Goal: Book appointment/travel/reservation

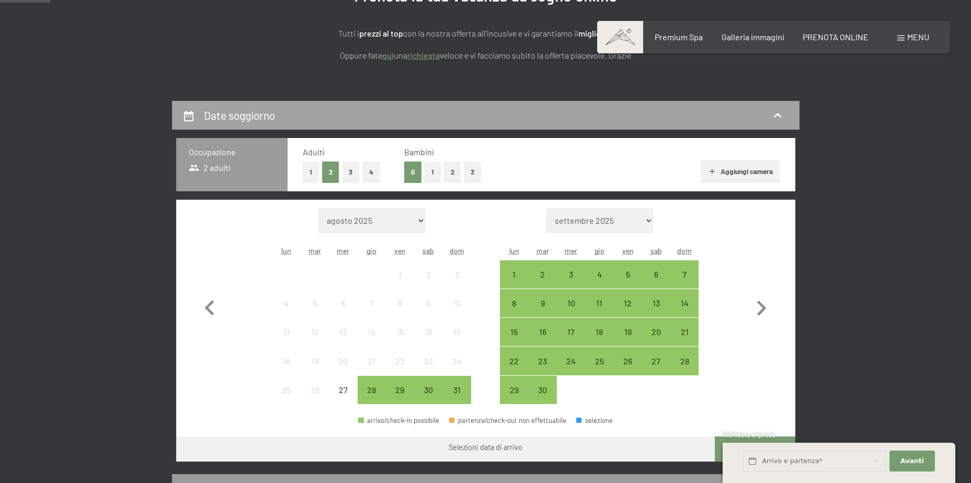
scroll to position [209, 0]
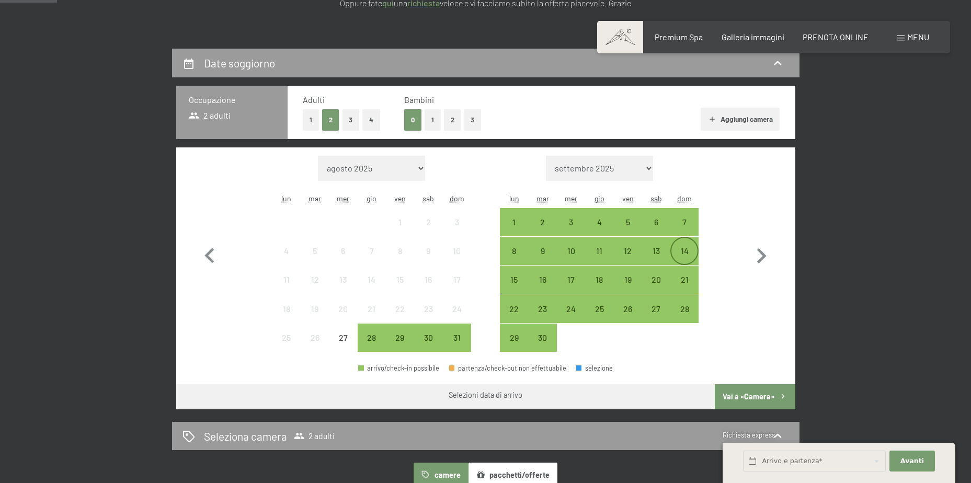
click at [684, 247] on div "14" at bounding box center [684, 260] width 26 height 26
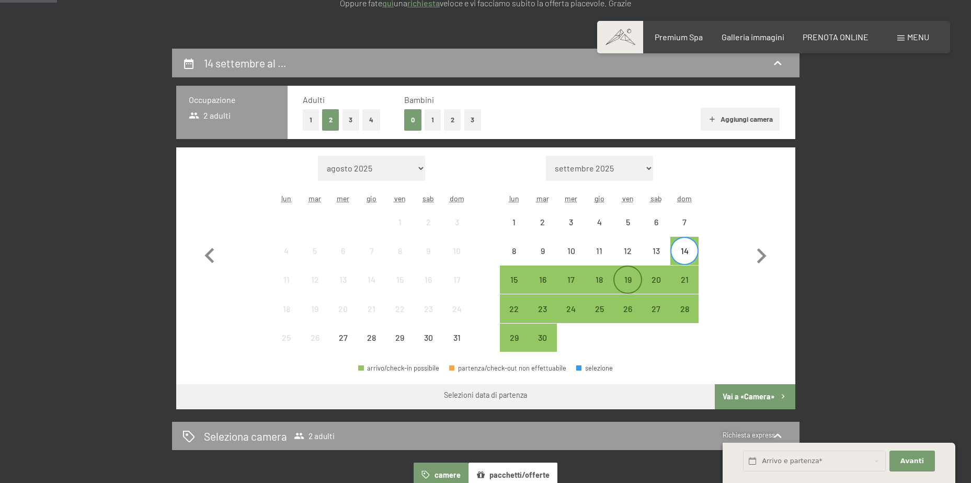
click at [632, 278] on div "19" at bounding box center [627, 288] width 26 height 26
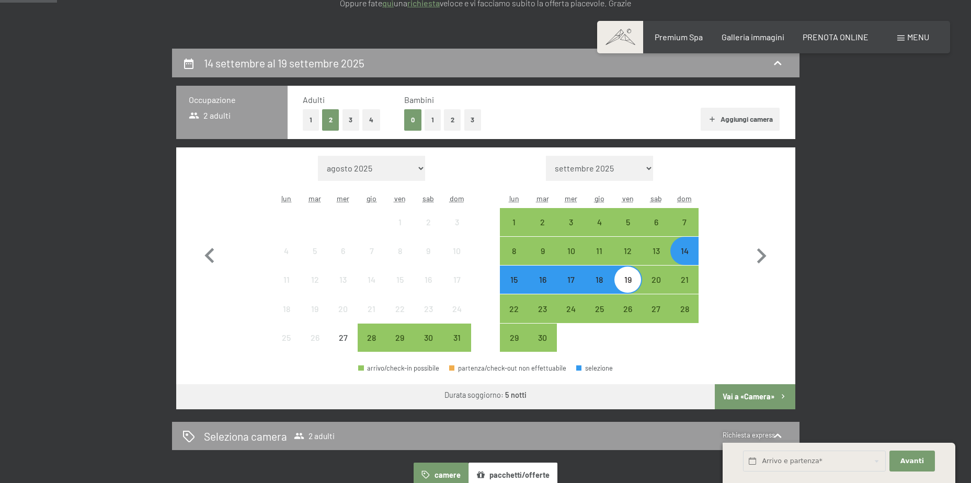
click at [757, 400] on button "Vai a «Camera»" at bounding box center [755, 396] width 80 height 25
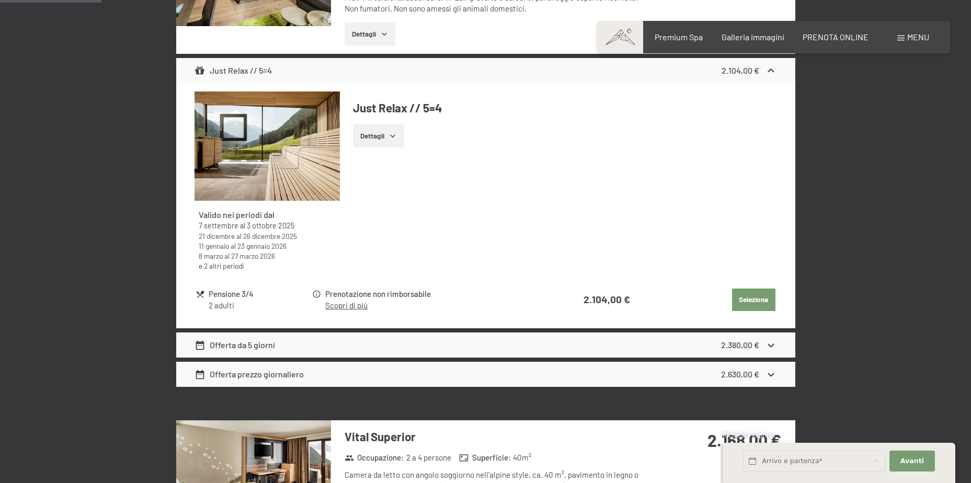
scroll to position [519, 0]
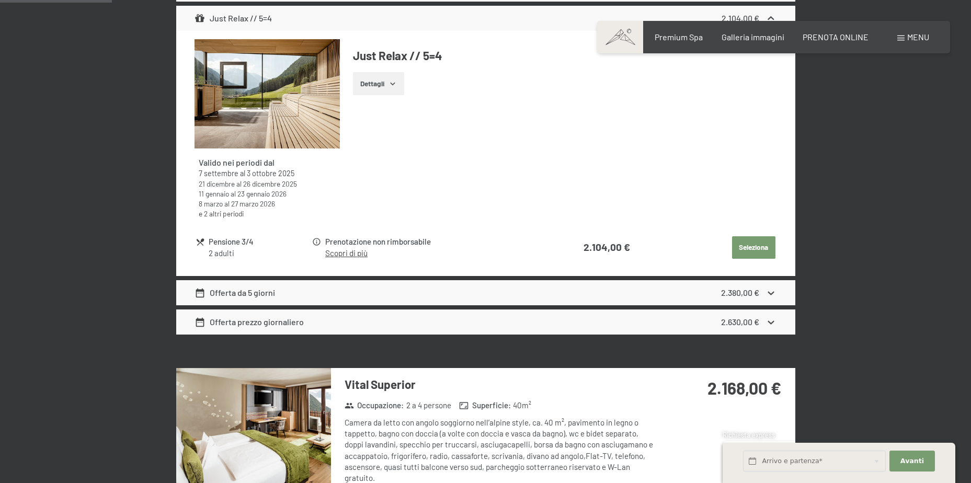
click at [765, 289] on icon at bounding box center [770, 293] width 11 height 11
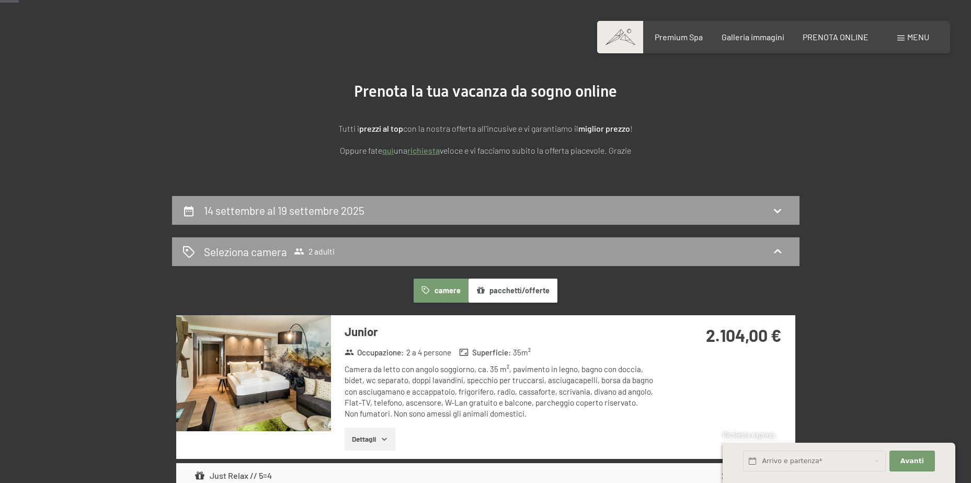
scroll to position [105, 0]
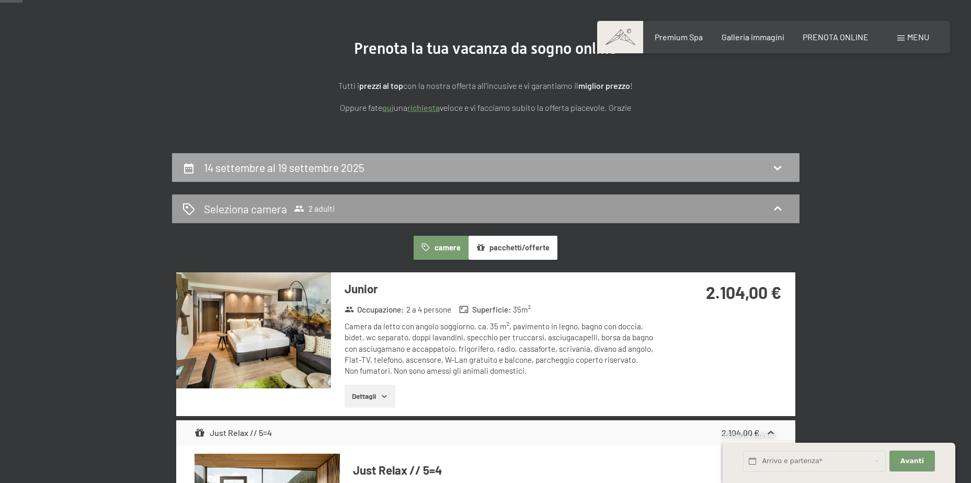
click at [279, 168] on h2 "14 settembre al 19 settembre 2025" at bounding box center [284, 167] width 160 height 13
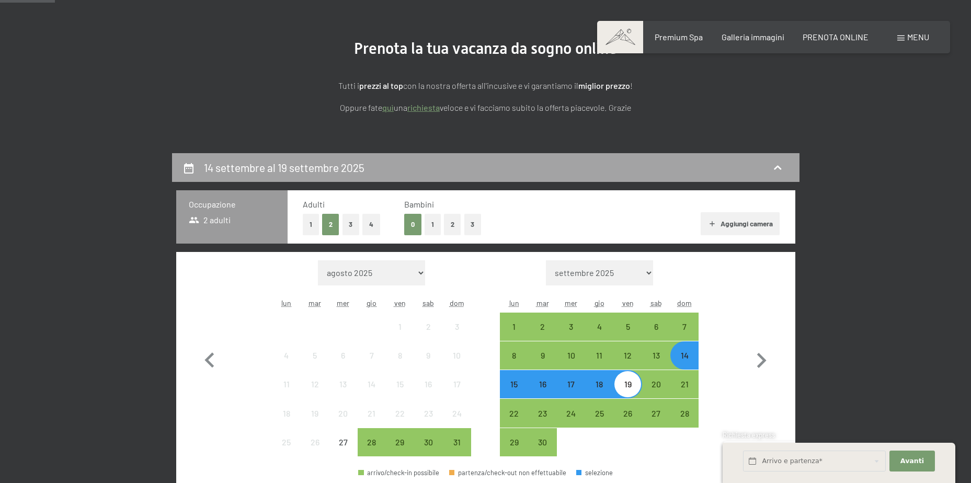
scroll to position [258, 0]
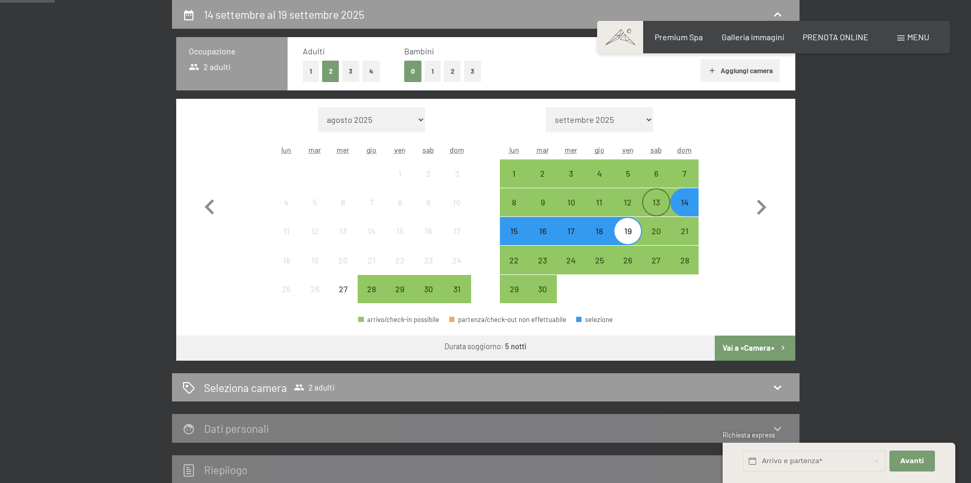
click at [661, 203] on div "13" at bounding box center [656, 211] width 26 height 26
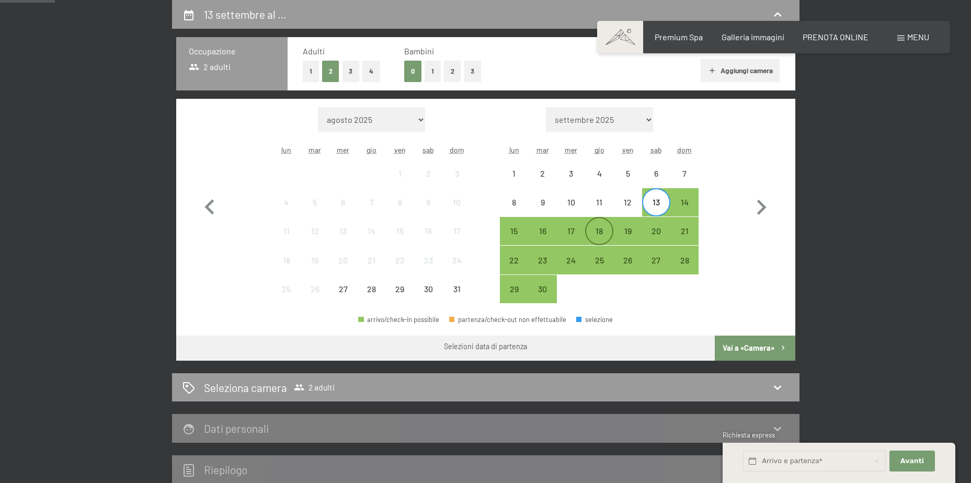
click at [602, 227] on div "18" at bounding box center [599, 240] width 26 height 26
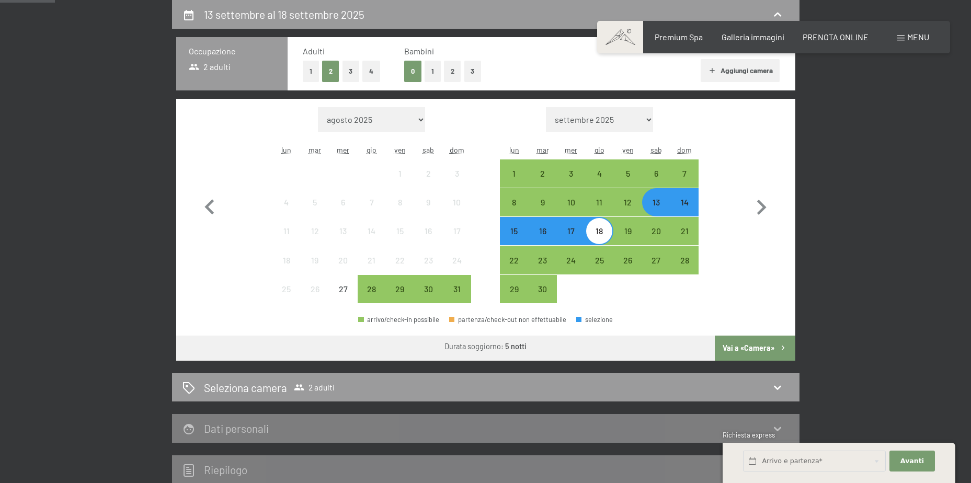
click at [750, 344] on button "Vai a «Camera»" at bounding box center [755, 348] width 80 height 25
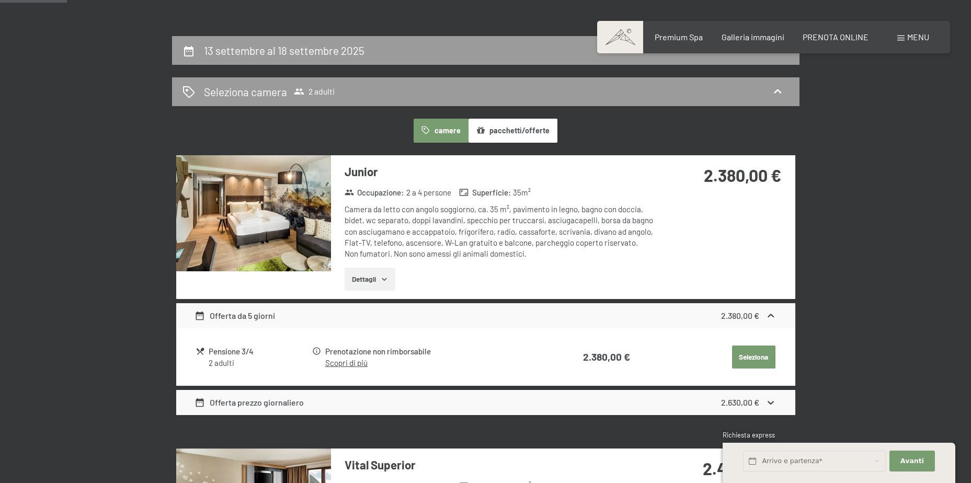
scroll to position [205, 0]
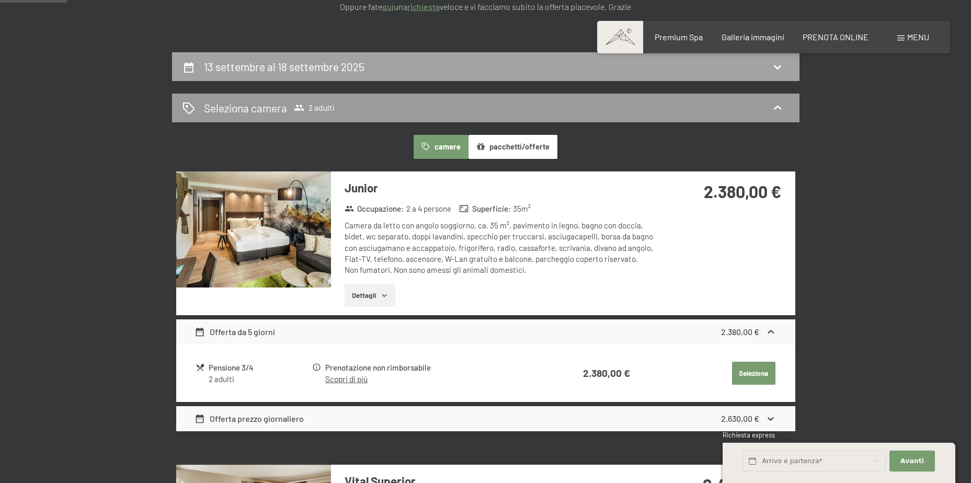
click at [459, 74] on div "13 settembre al 18 settembre 2025" at bounding box center [485, 66] width 606 height 15
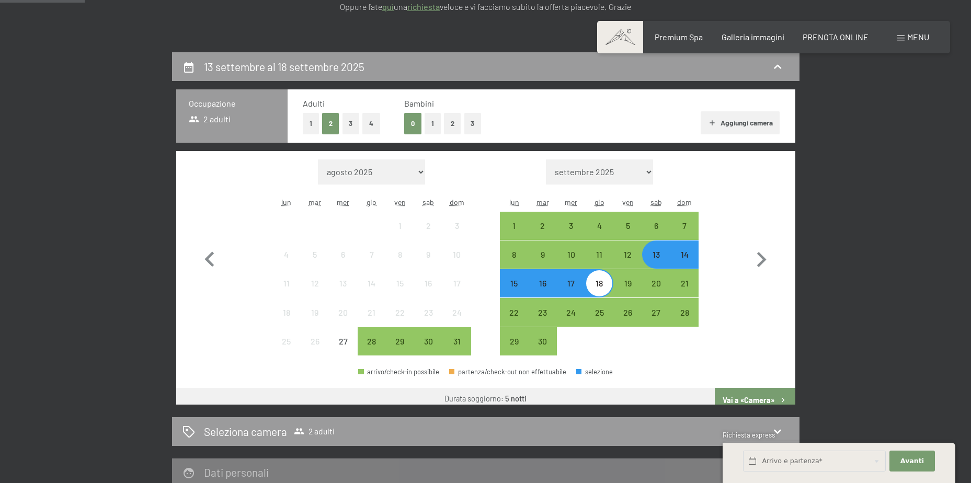
scroll to position [258, 0]
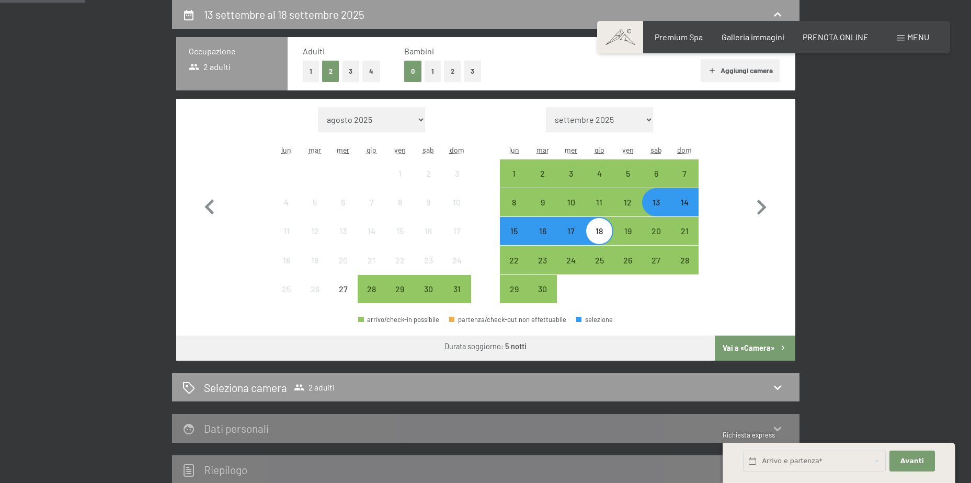
click at [687, 201] on div "14" at bounding box center [684, 211] width 26 height 26
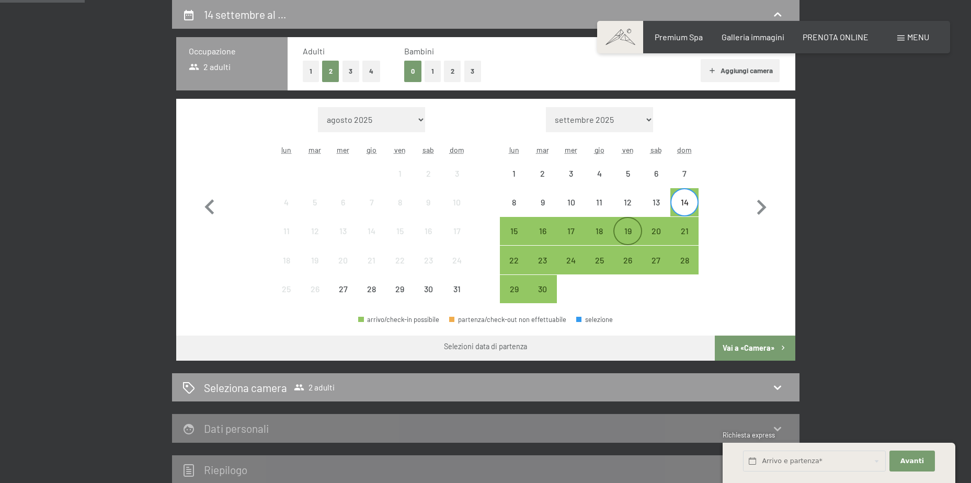
click at [625, 227] on div "19" at bounding box center [627, 240] width 26 height 26
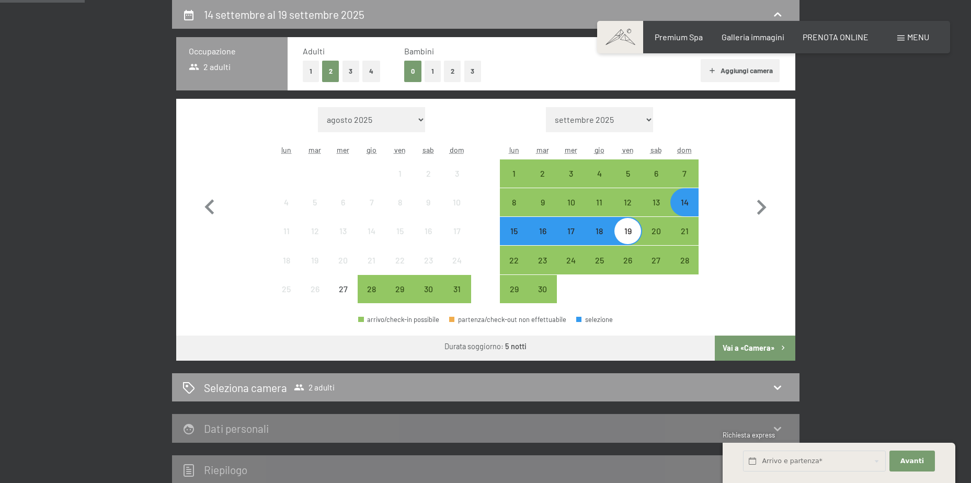
click at [753, 343] on button "Vai a «Camera»" at bounding box center [755, 348] width 80 height 25
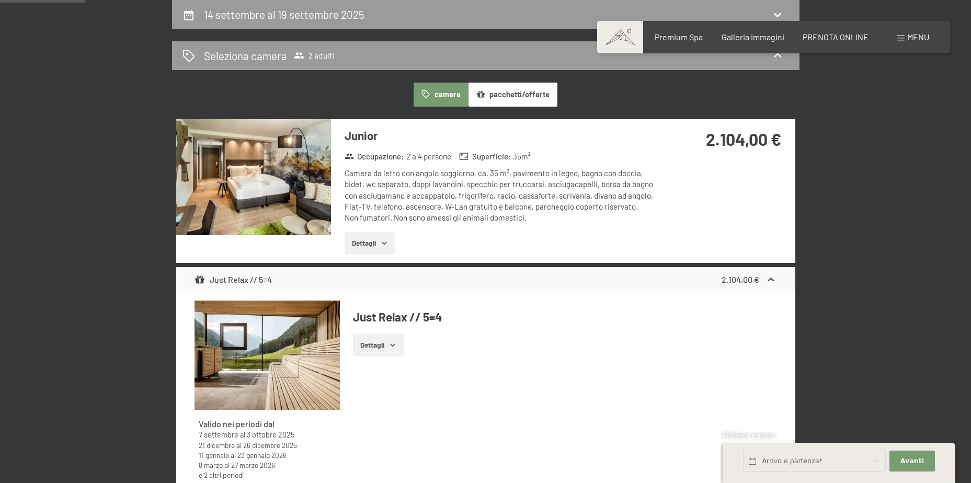
click at [386, 243] on icon "button" at bounding box center [384, 243] width 5 height 3
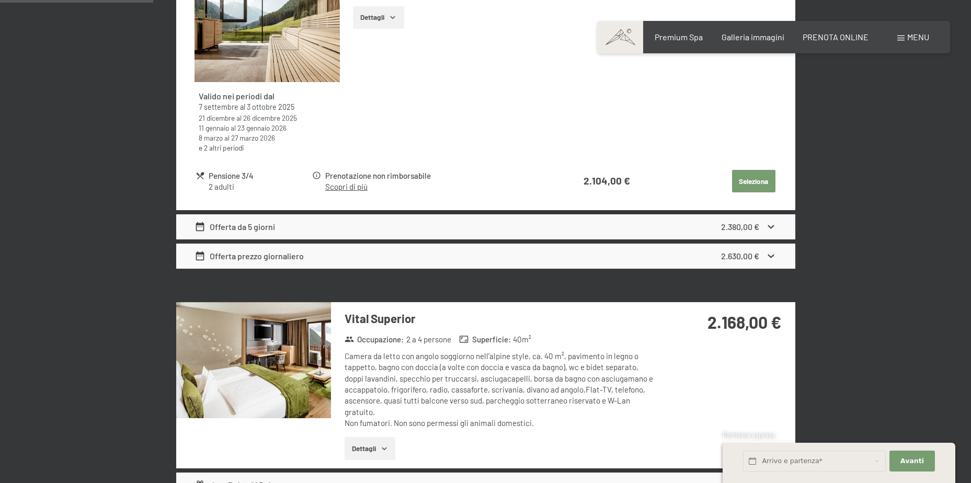
scroll to position [728, 0]
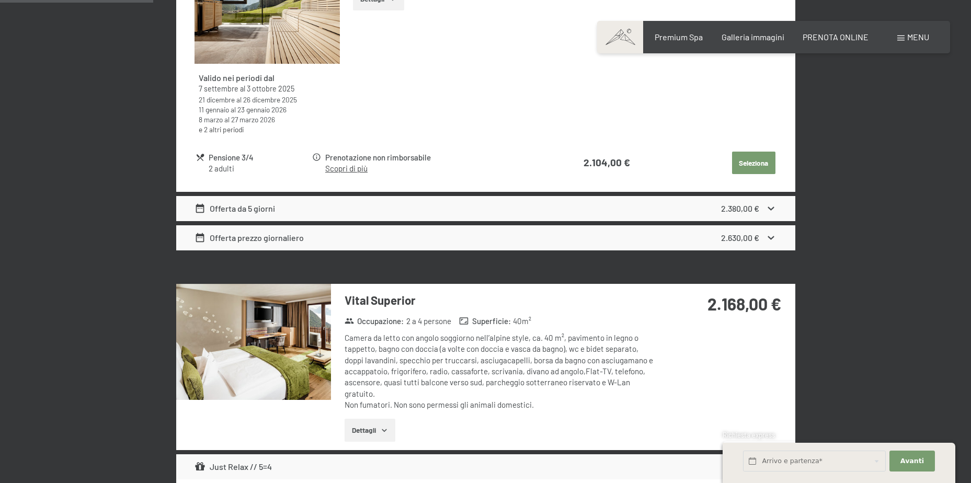
click at [747, 206] on strong "2.380,00 €" at bounding box center [740, 208] width 38 height 10
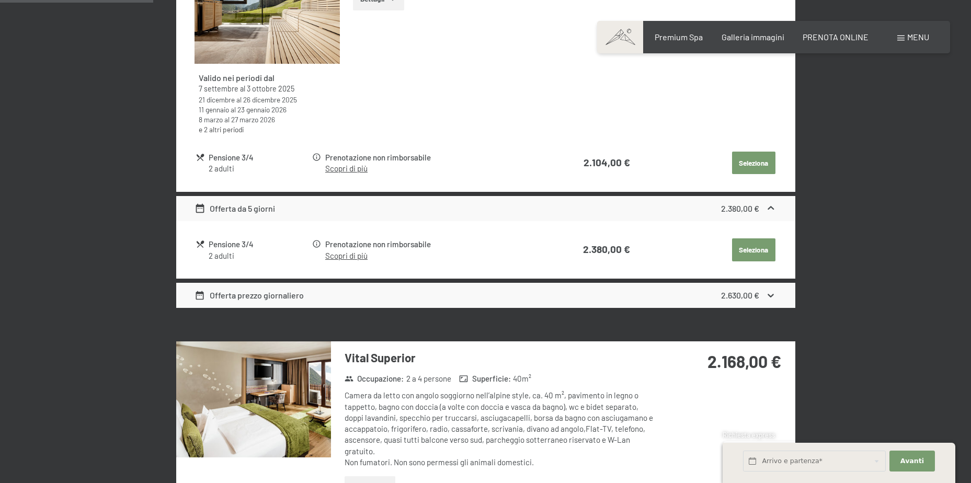
click at [748, 206] on strong "2.380,00 €" at bounding box center [740, 208] width 38 height 10
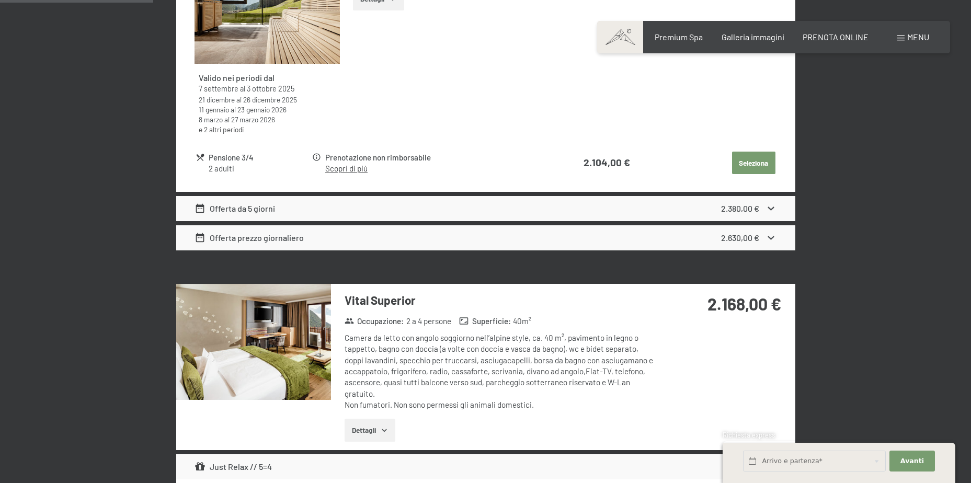
click at [354, 165] on link "Scopri di più" at bounding box center [346, 168] width 42 height 9
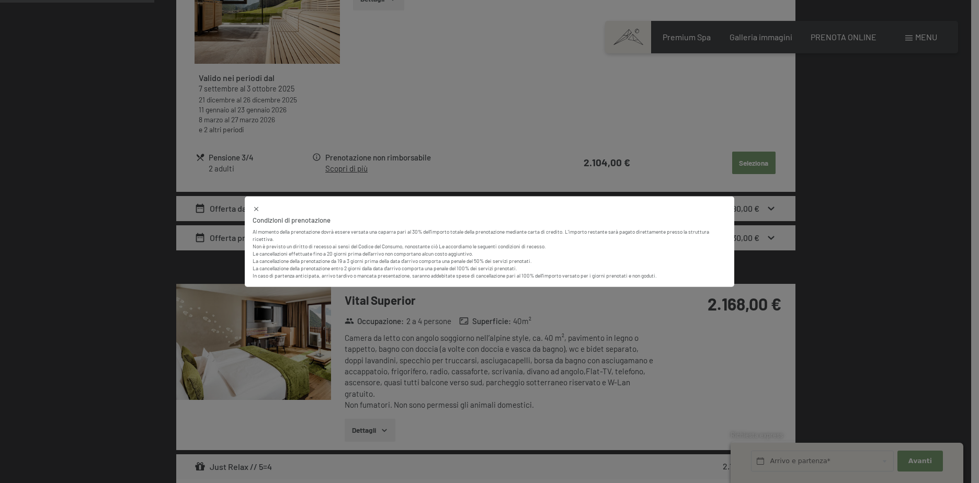
click at [515, 161] on div "Condizioni di prenotazione Al momento della prenotazione dovrà essere versata u…" at bounding box center [489, 241] width 979 height 483
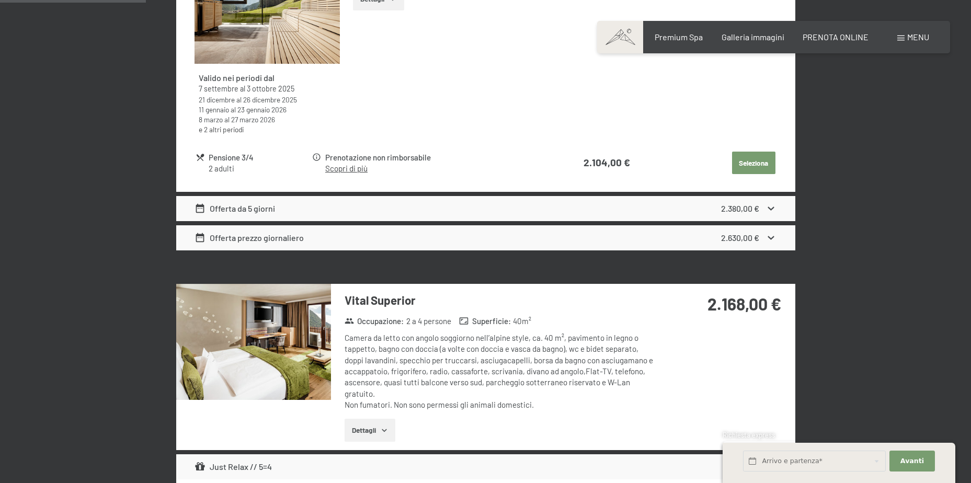
scroll to position [571, 0]
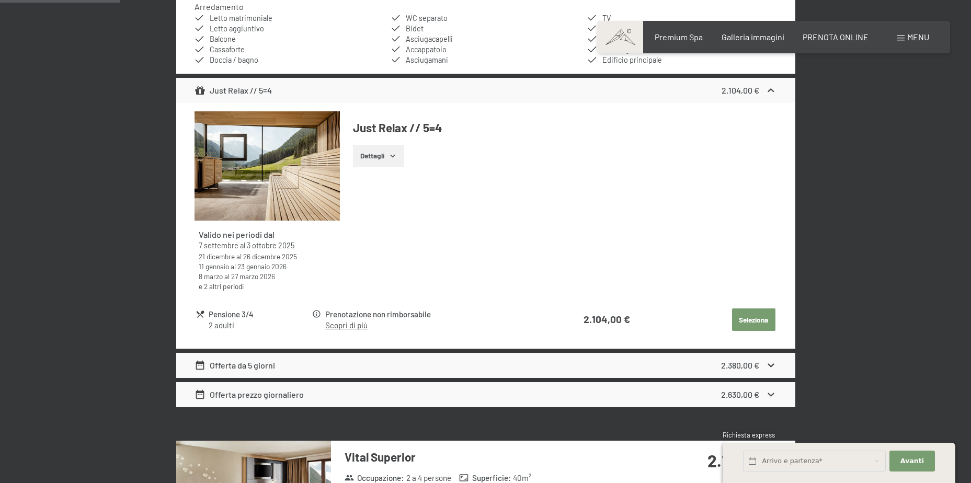
click at [380, 154] on button "Dettagli" at bounding box center [378, 156] width 51 height 23
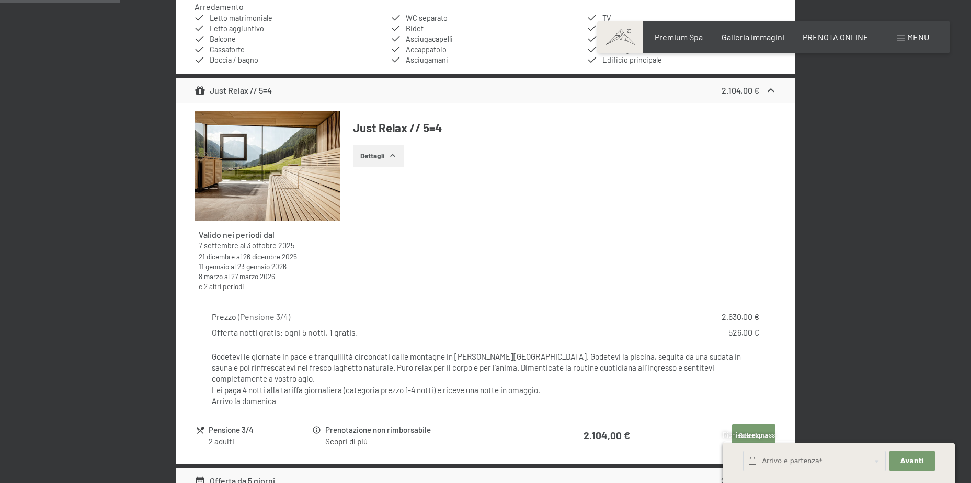
click at [392, 152] on icon "button" at bounding box center [392, 156] width 8 height 8
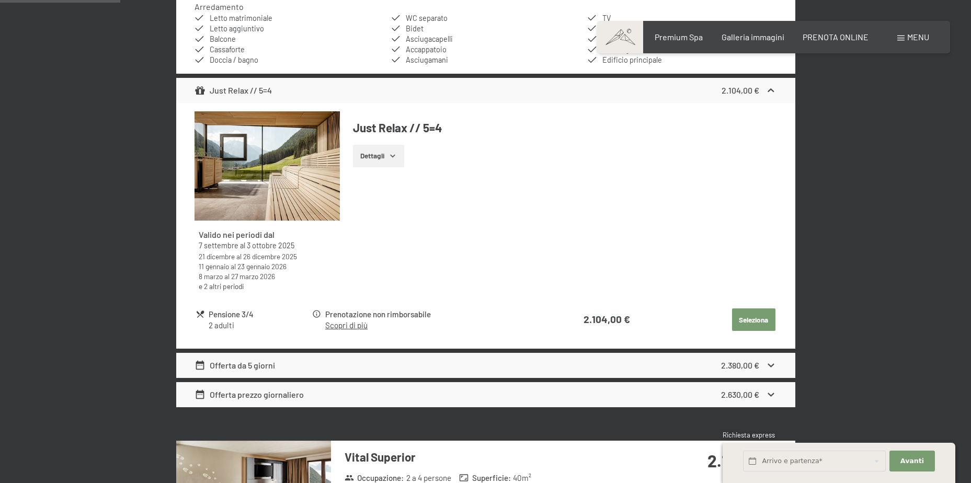
click at [770, 93] on icon at bounding box center [770, 90] width 11 height 11
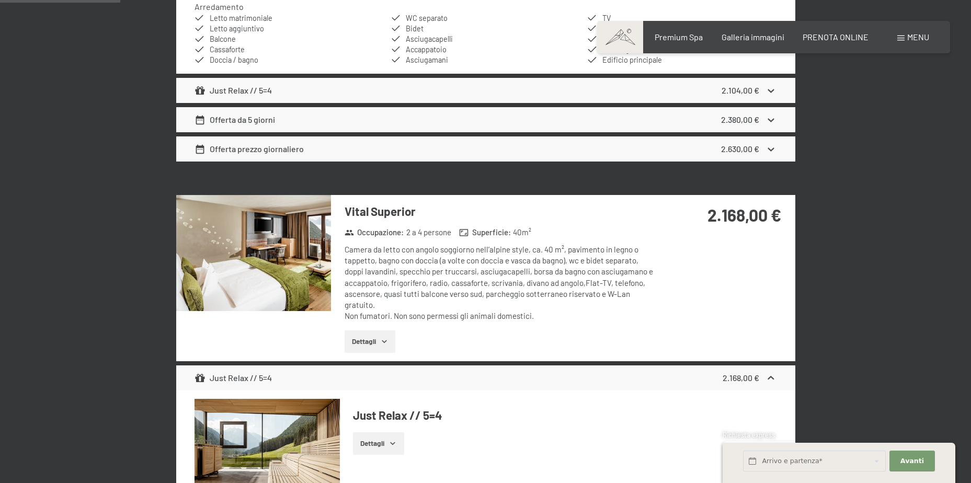
click at [769, 120] on icon at bounding box center [771, 120] width 6 height 4
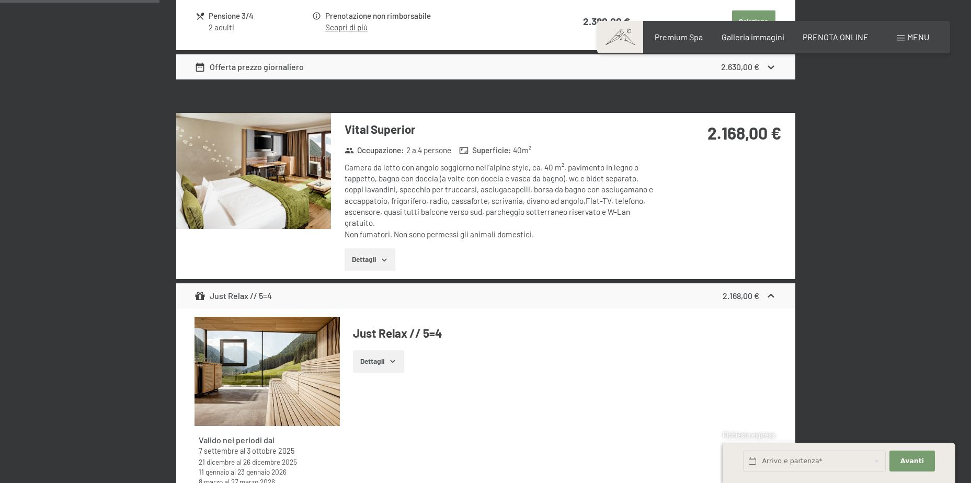
scroll to position [728, 0]
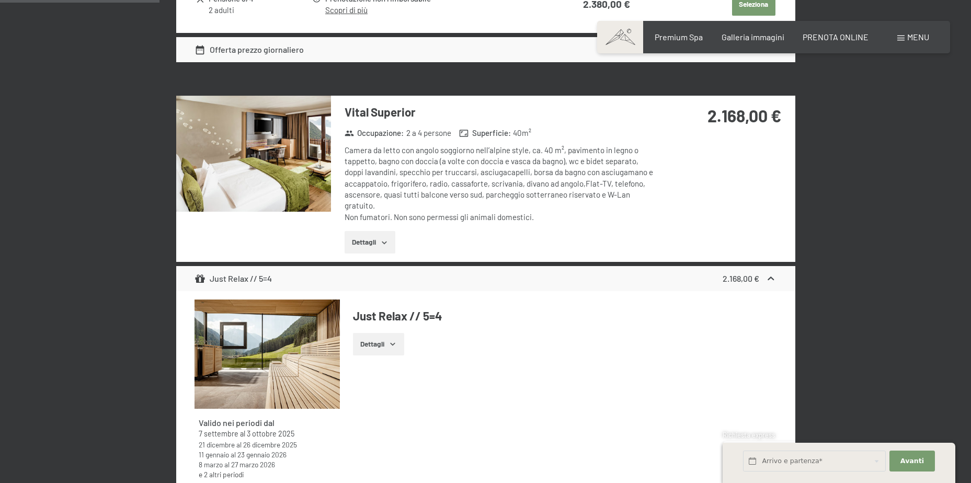
click at [287, 172] on img at bounding box center [253, 154] width 155 height 116
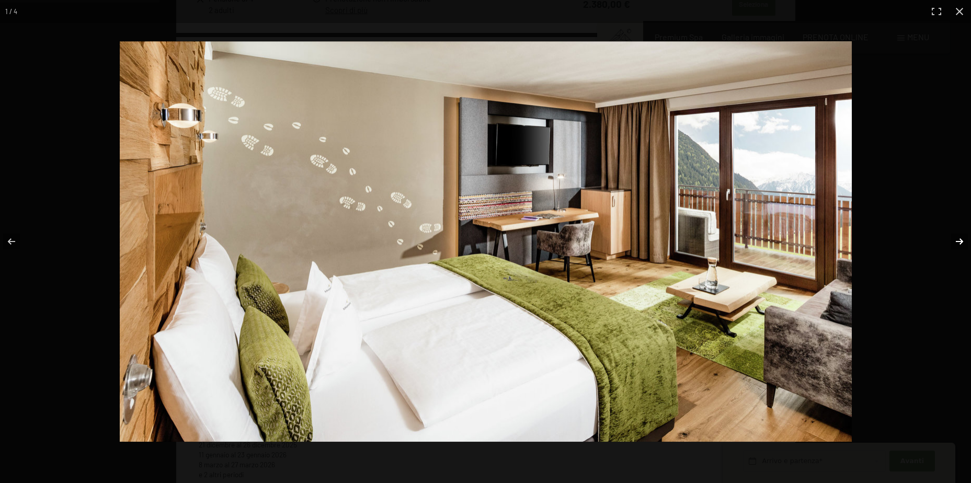
click at [951, 240] on button "button" at bounding box center [952, 241] width 37 height 52
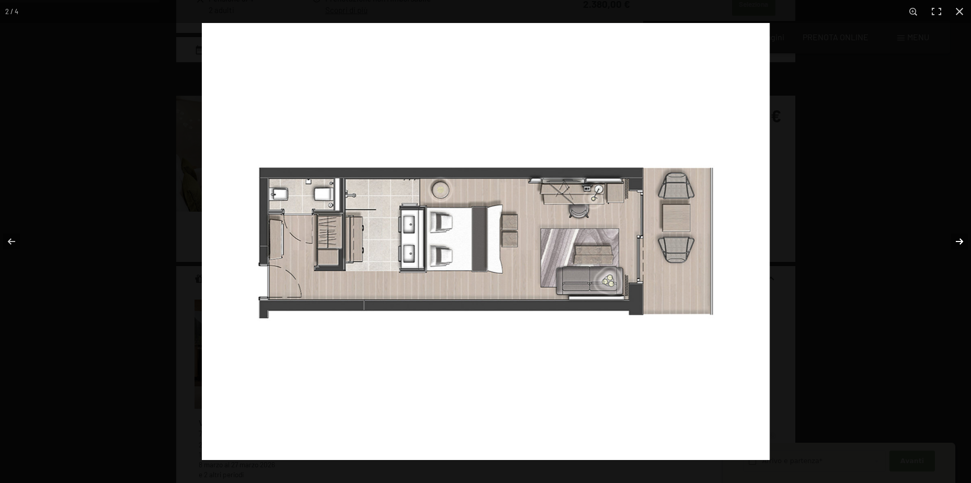
click at [951, 240] on button "button" at bounding box center [952, 241] width 37 height 52
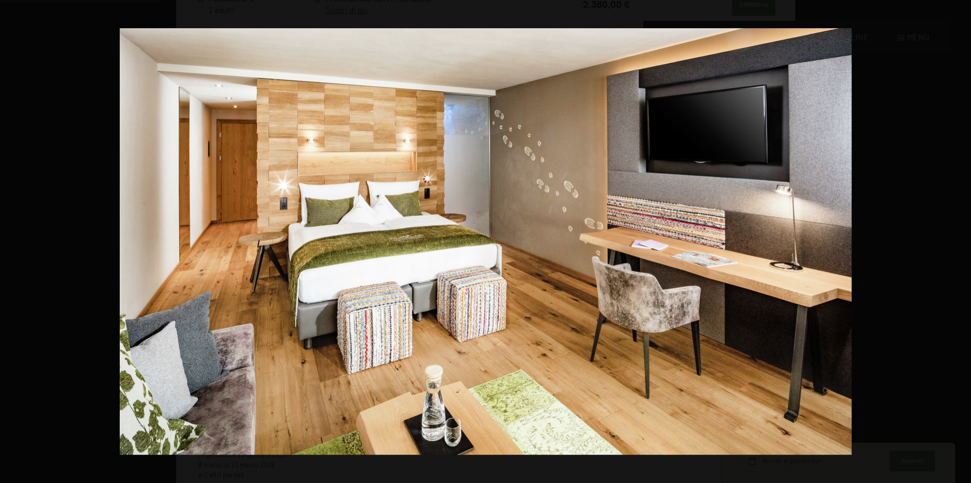
click at [951, 240] on button "button" at bounding box center [952, 241] width 37 height 52
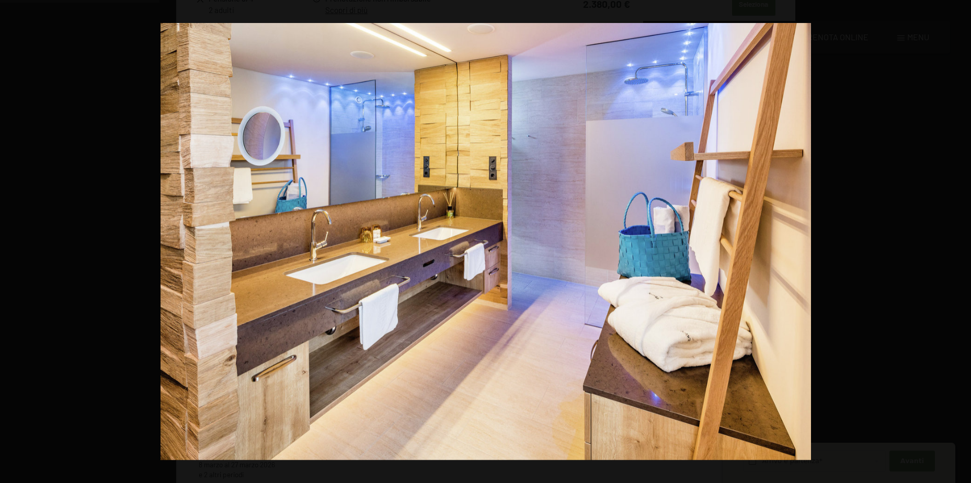
click at [951, 240] on button "button" at bounding box center [952, 241] width 37 height 52
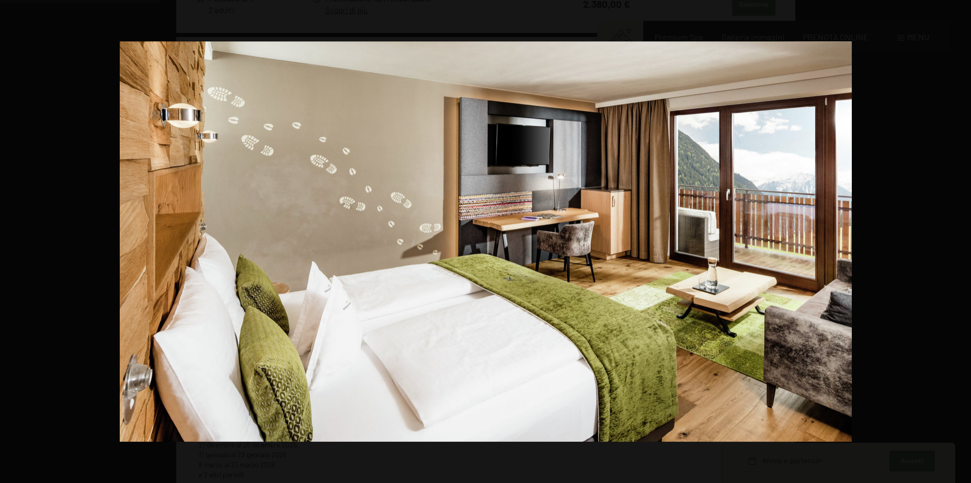
click at [951, 240] on button "button" at bounding box center [952, 241] width 37 height 52
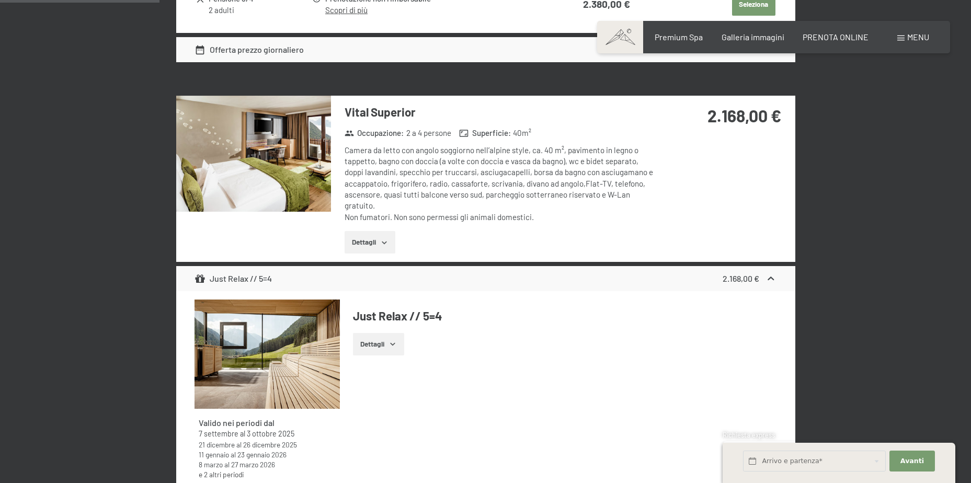
click at [0, 0] on button "button" at bounding box center [0, 0] width 0 height 0
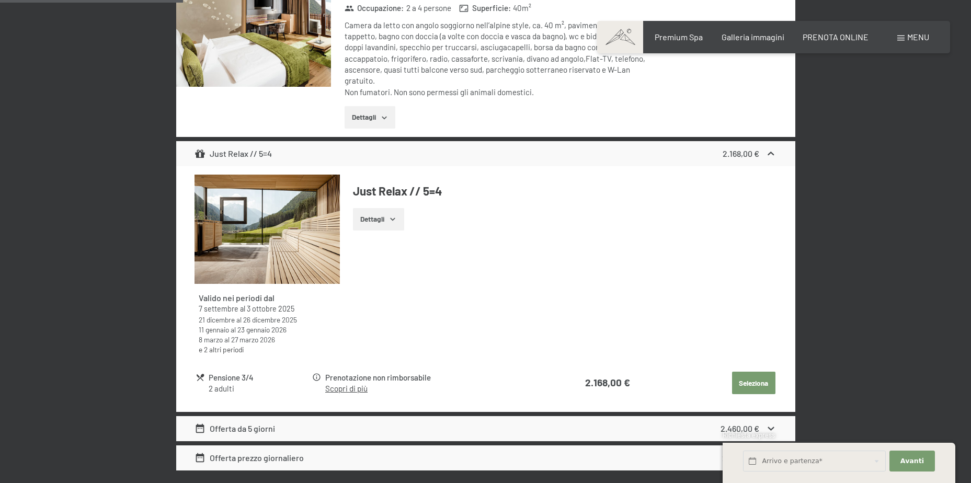
scroll to position [885, 0]
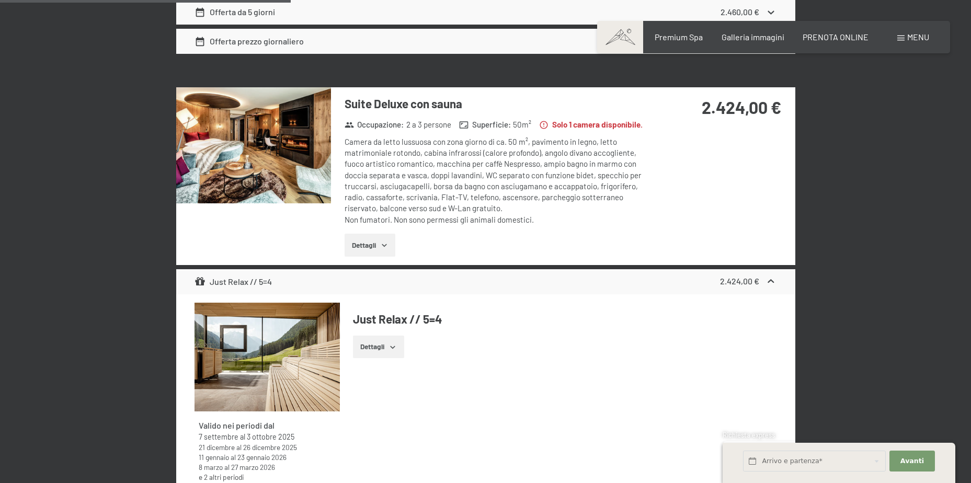
scroll to position [1355, 0]
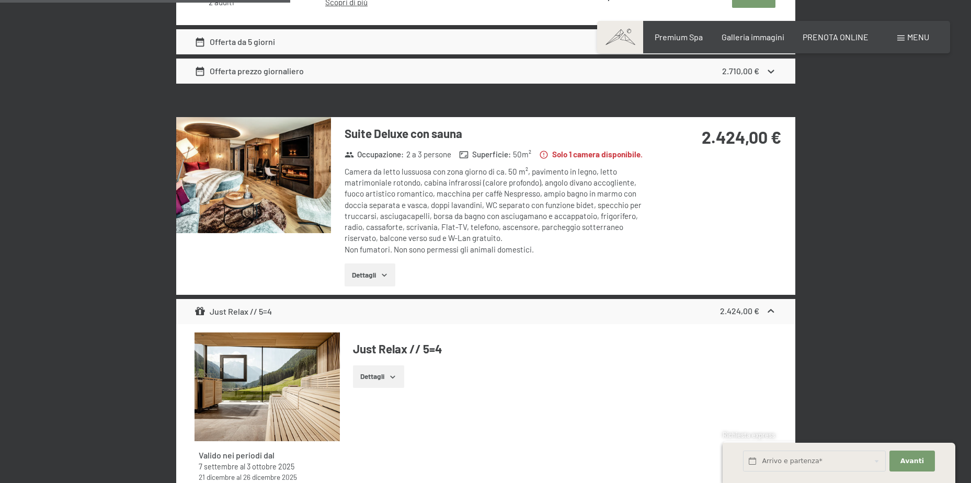
click at [267, 176] on img at bounding box center [253, 175] width 155 height 116
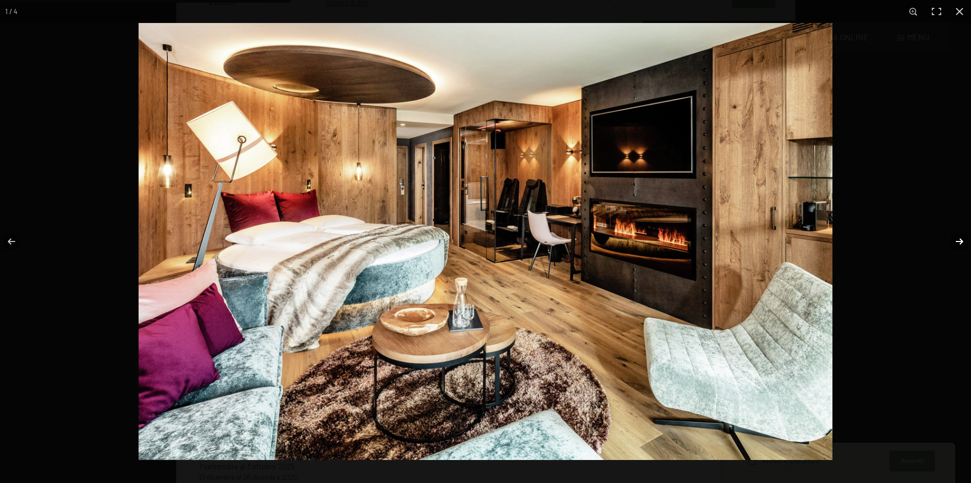
click at [955, 238] on button "button" at bounding box center [952, 241] width 37 height 52
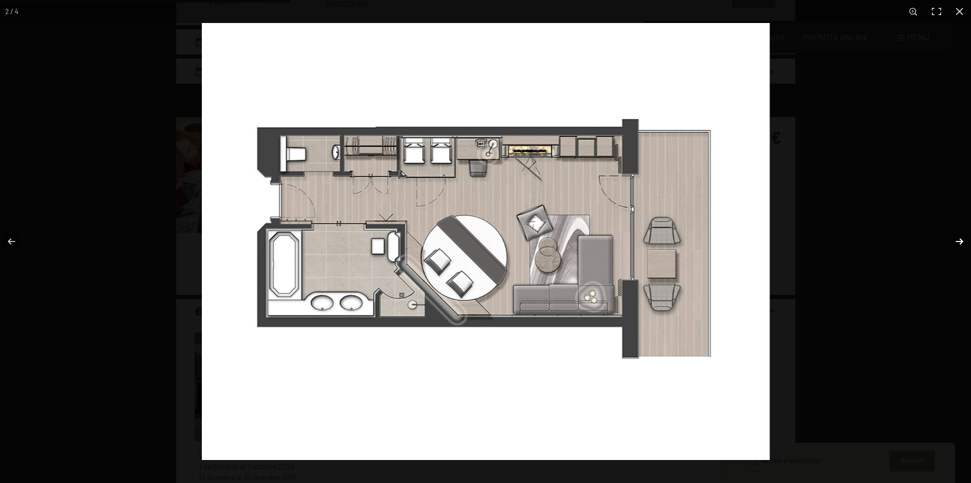
click at [955, 238] on button "button" at bounding box center [952, 241] width 37 height 52
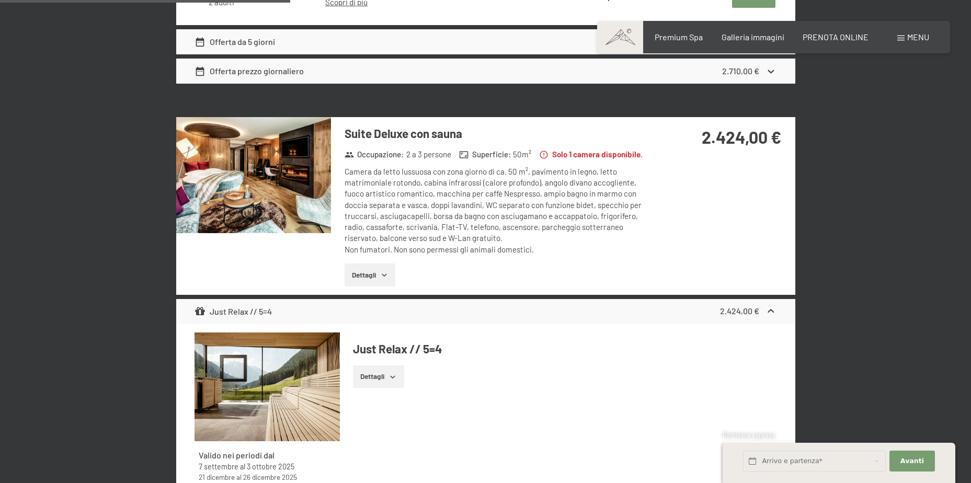
click at [0, 0] on button "button" at bounding box center [0, 0] width 0 height 0
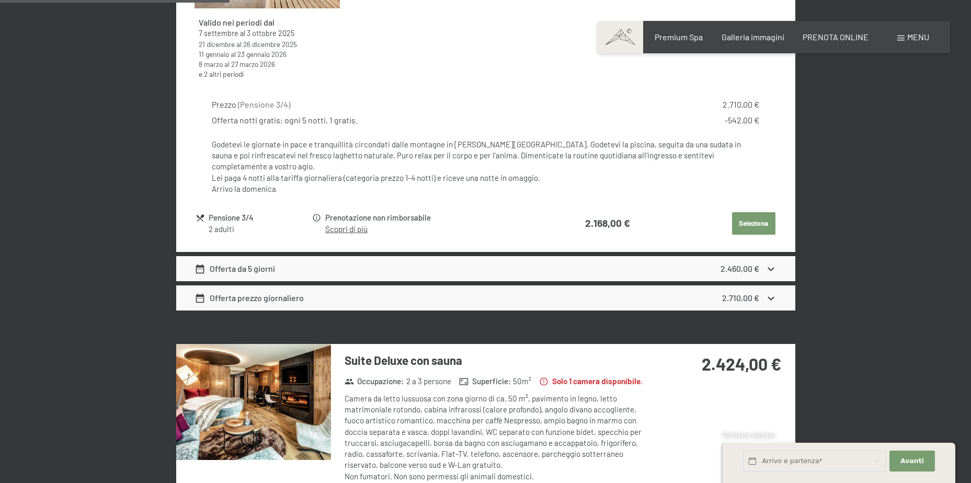
scroll to position [1042, 0]
